Goal: Task Accomplishment & Management: Use online tool/utility

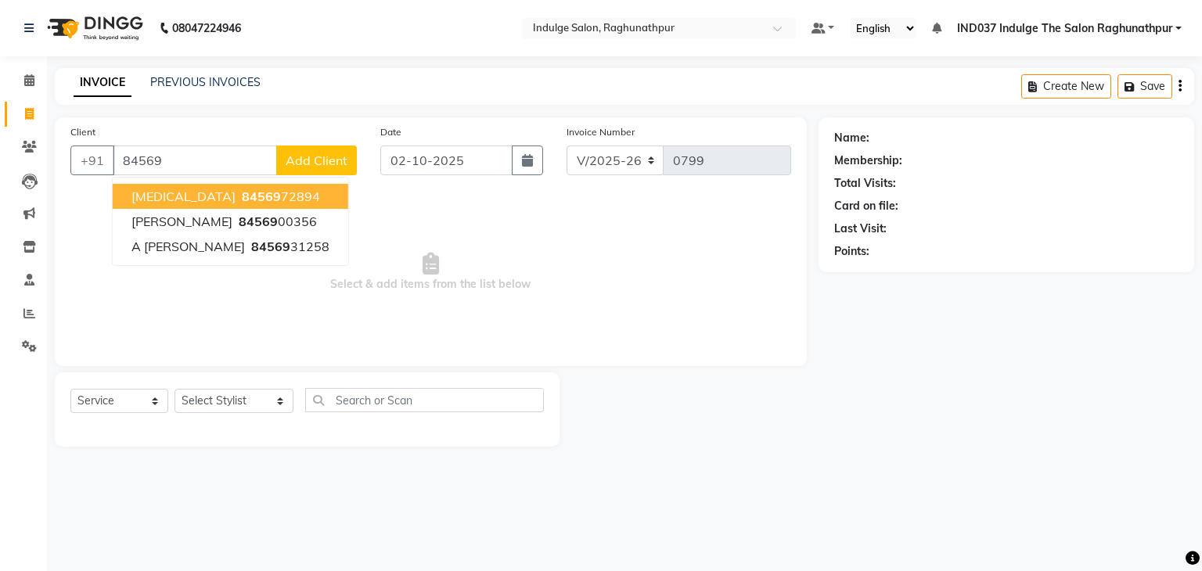
select select "7475"
select select "service"
click at [239, 193] on ngb-highlight "84569 72894" at bounding box center [279, 197] width 81 height 16
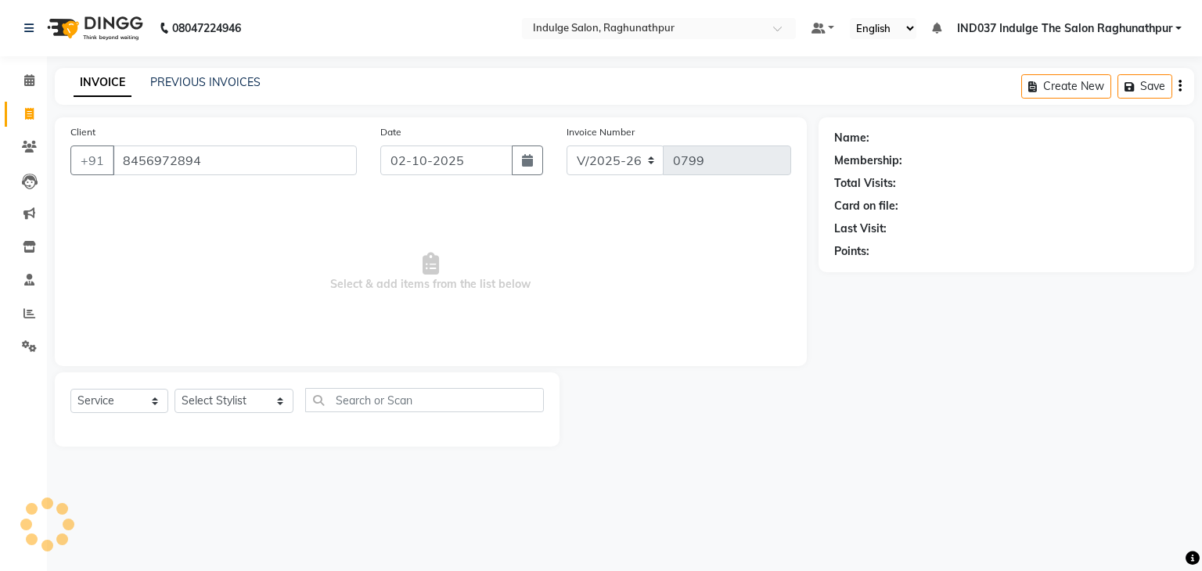
type input "8456972894"
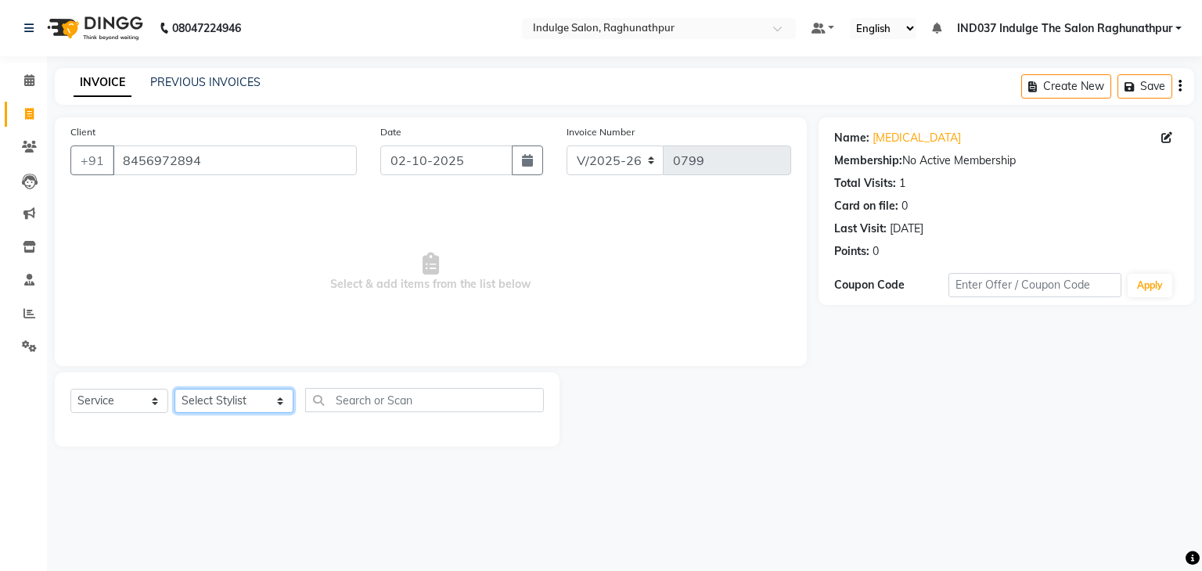
click at [207, 396] on select "Select Stylist [PERSON_NAME] Happy IND037 Indulge The Salon Raghunathpur [PERSO…" at bounding box center [233, 401] width 119 height 24
select select "66313"
click at [174, 390] on select "Select Stylist [PERSON_NAME] Happy IND037 Indulge The Salon Raghunathpur [PERSO…" at bounding box center [233, 401] width 119 height 24
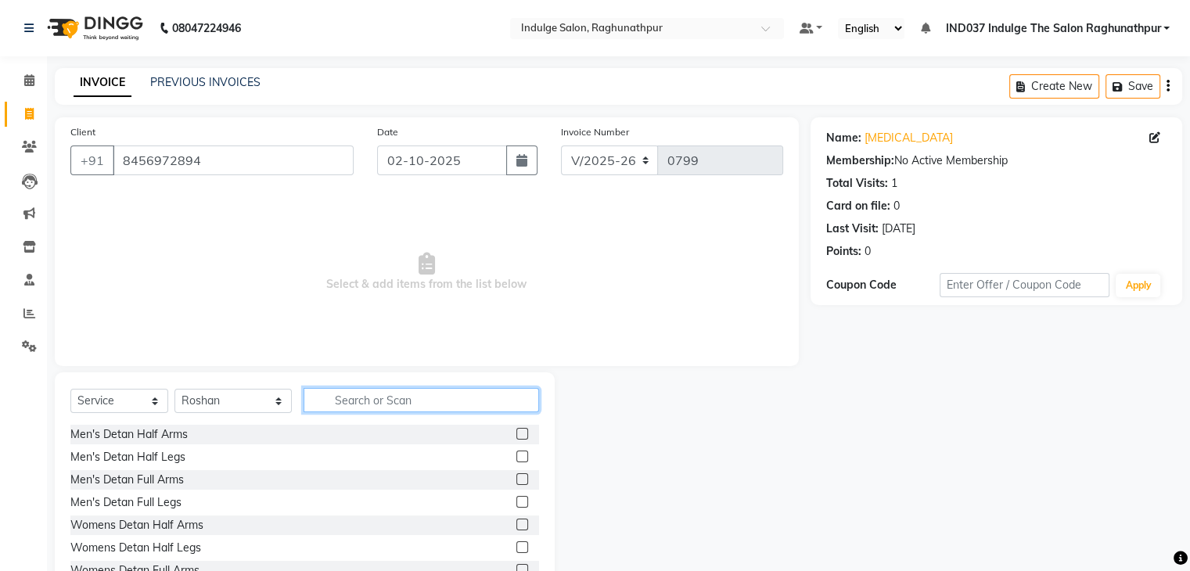
click at [336, 401] on input "text" at bounding box center [421, 400] width 235 height 24
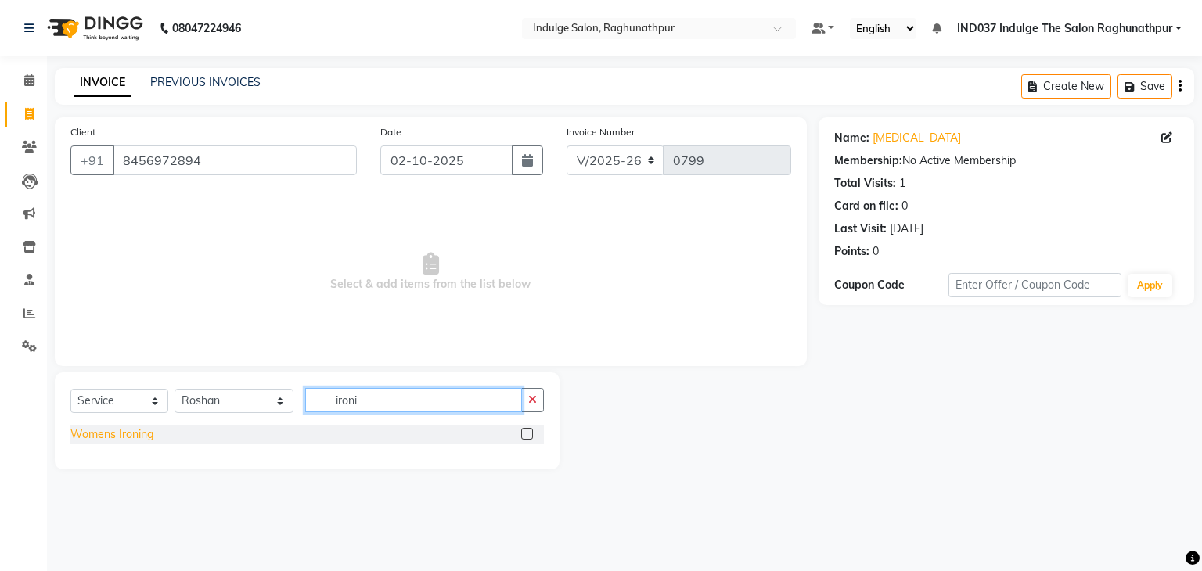
type input "ironi"
click at [94, 438] on div "Womens Ironing" at bounding box center [111, 434] width 83 height 16
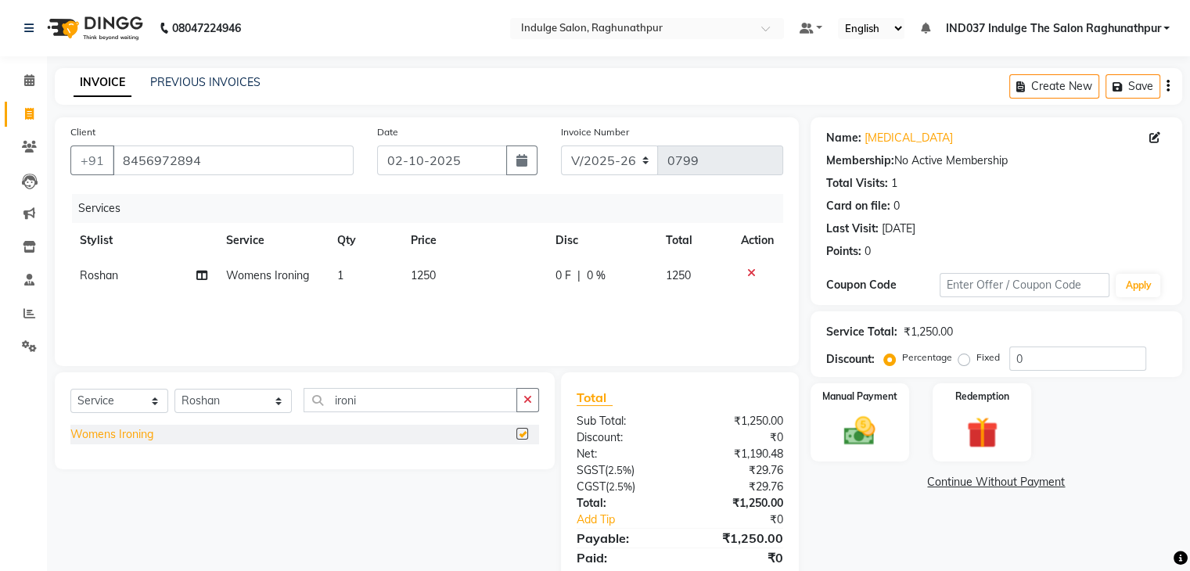
checkbox input "false"
click at [861, 425] on img at bounding box center [859, 432] width 52 height 38
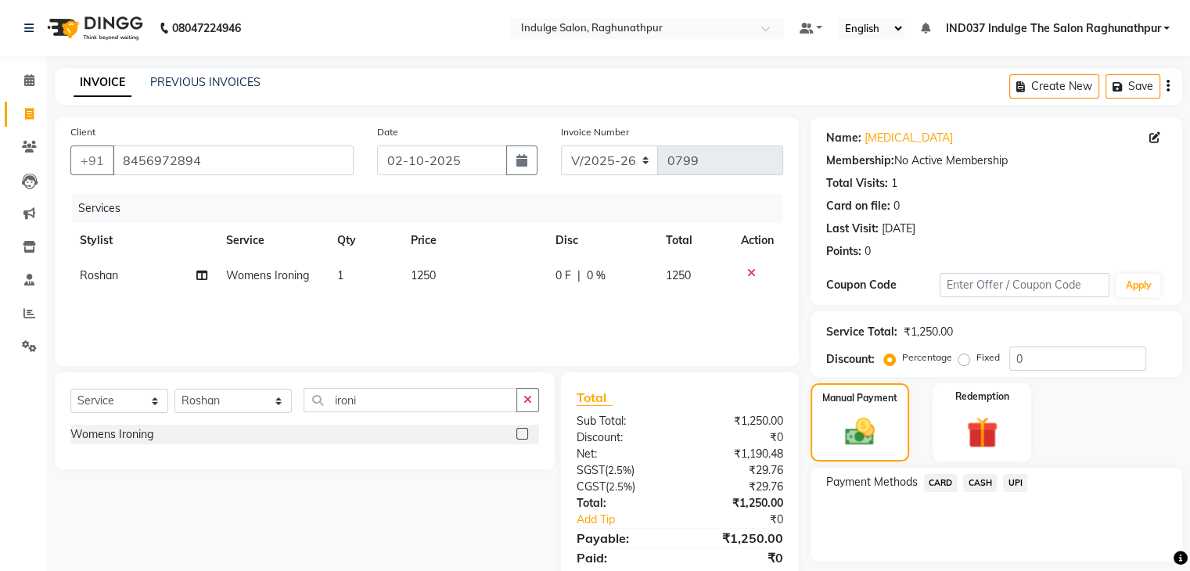
click at [1019, 483] on span "UPI" at bounding box center [1015, 483] width 24 height 18
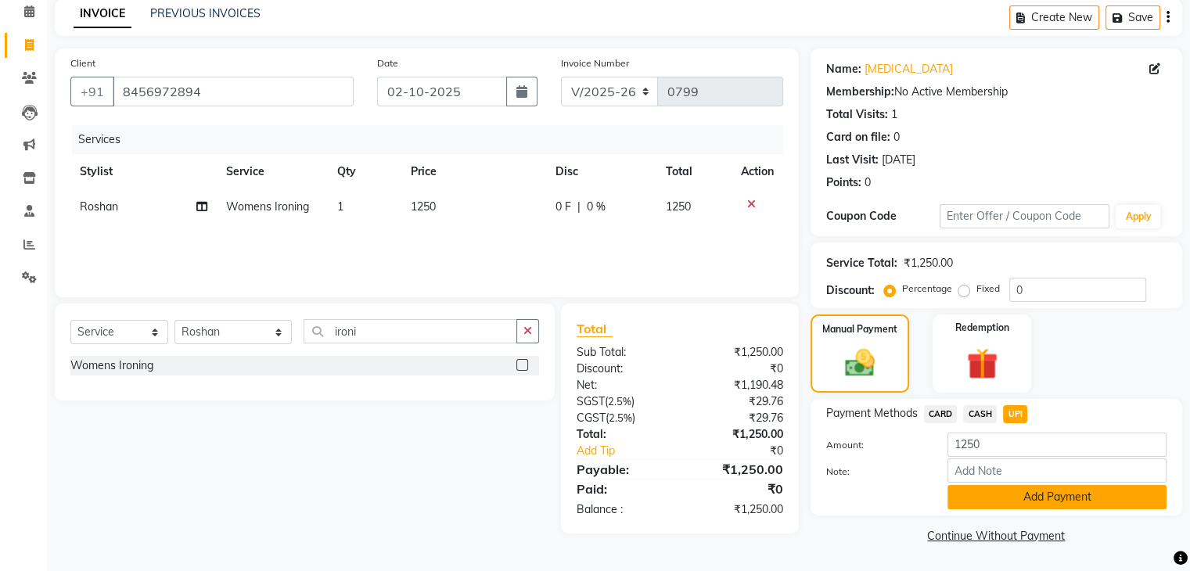
click at [1022, 497] on button "Add Payment" at bounding box center [1056, 497] width 219 height 24
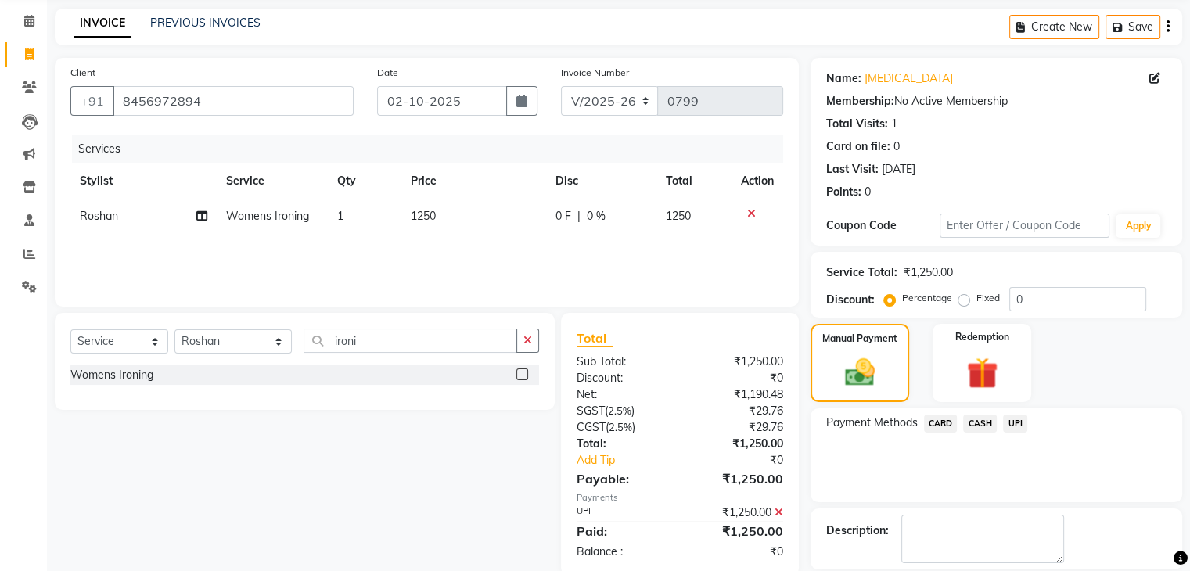
scroll to position [134, 0]
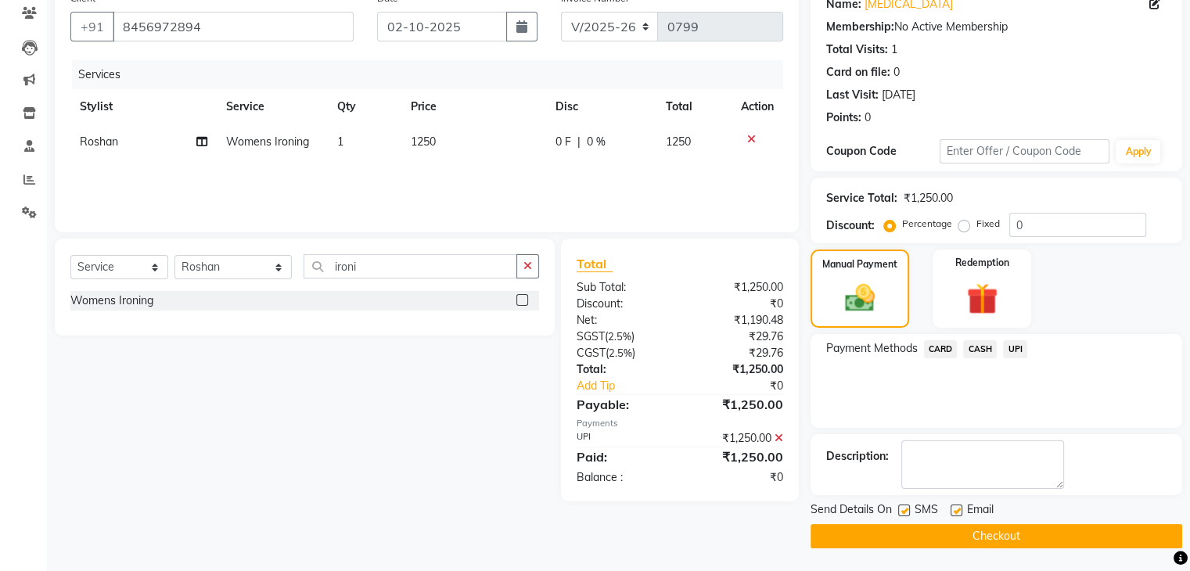
click at [954, 505] on label at bounding box center [956, 511] width 12 height 12
click at [954, 506] on input "checkbox" at bounding box center [955, 511] width 10 height 10
checkbox input "false"
click at [979, 533] on button "Checkout" at bounding box center [996, 536] width 372 height 24
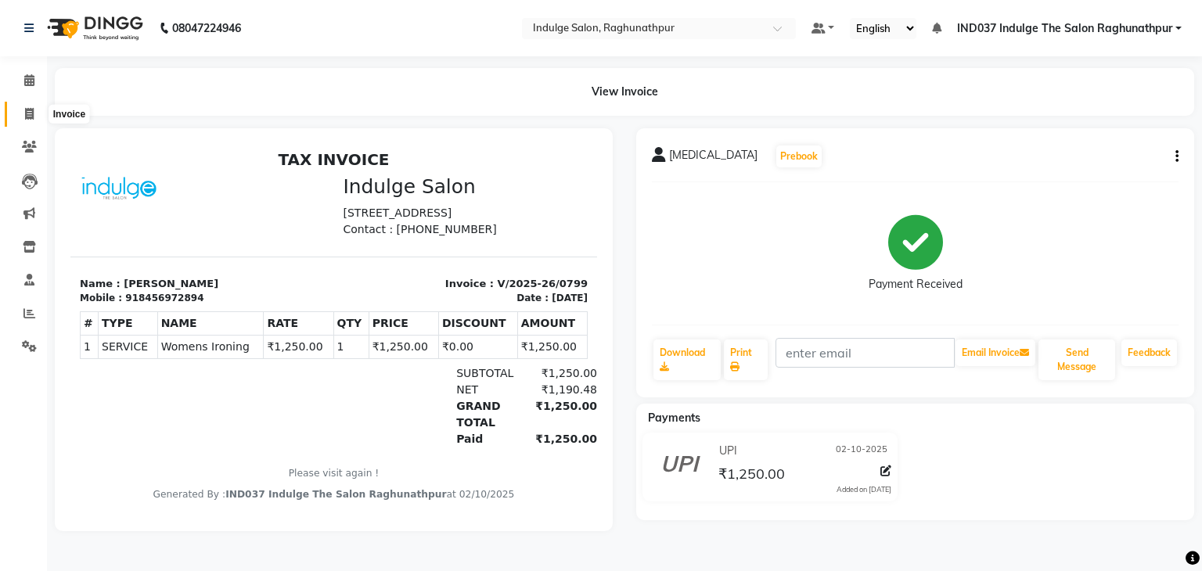
click at [29, 113] on icon at bounding box center [29, 114] width 9 height 12
select select "service"
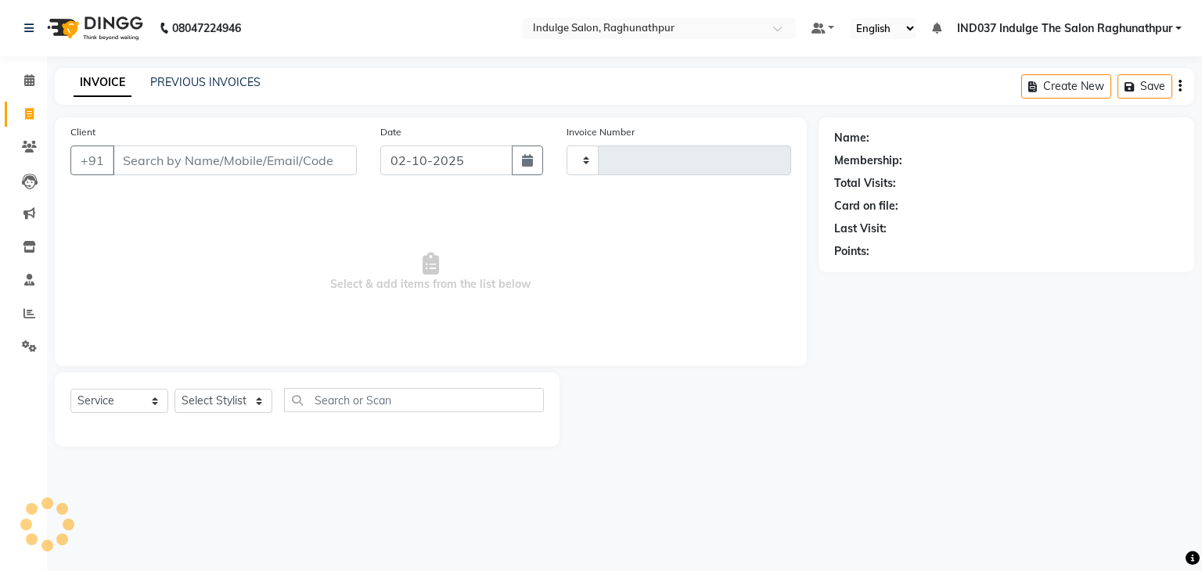
type input "0800"
select select "7475"
